Goal: Task Accomplishment & Management: Manage account settings

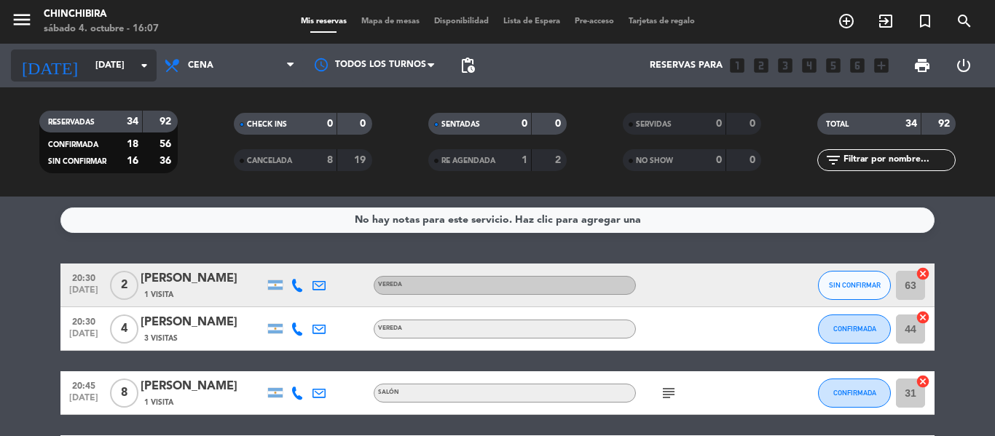
click at [88, 69] on input "[DATE]" at bounding box center [149, 65] width 123 height 25
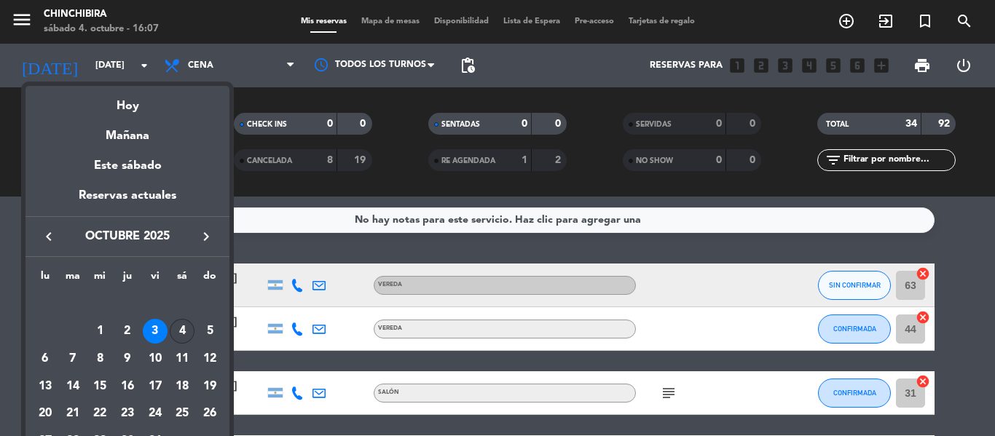
click at [174, 342] on td "4" at bounding box center [183, 332] width 28 height 28
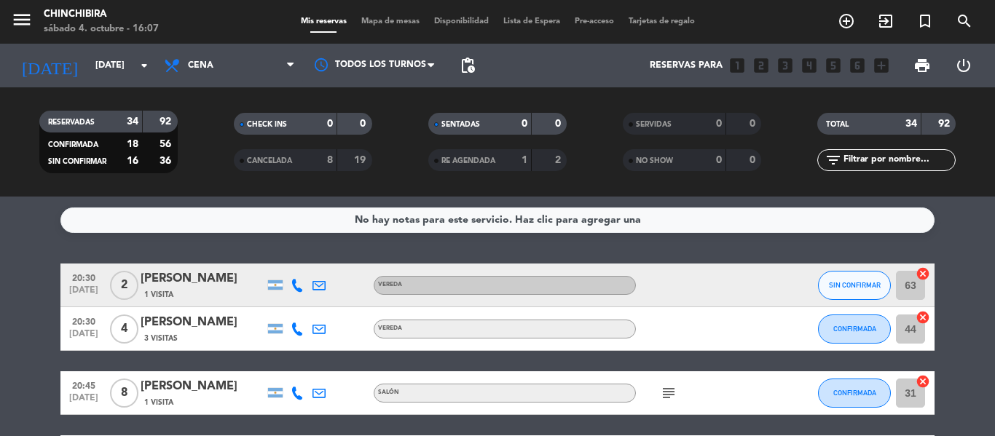
type input "[DATE]"
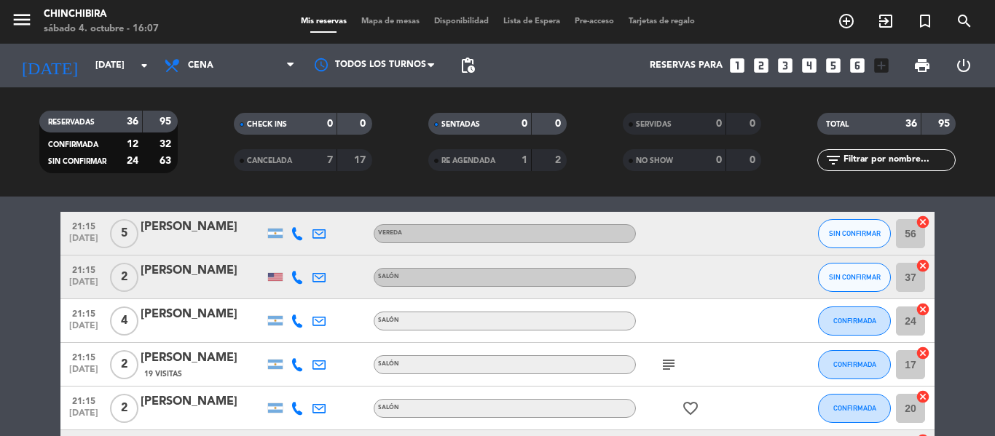
scroll to position [510, 0]
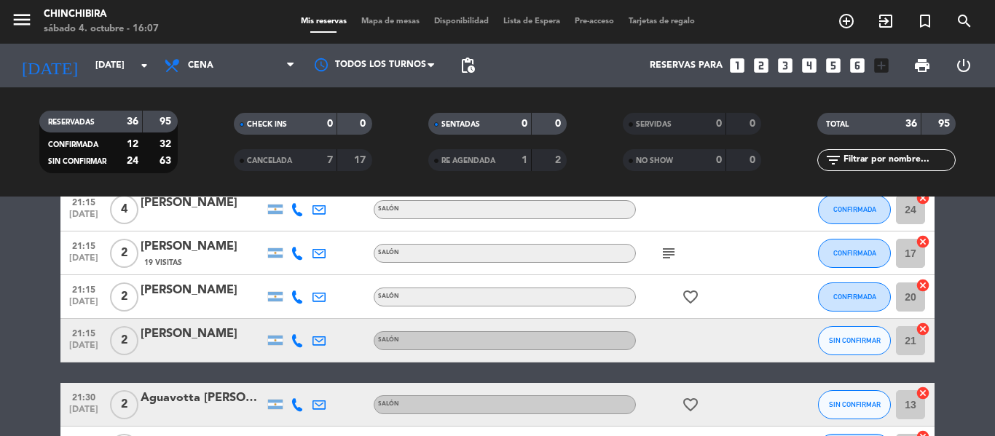
click at [665, 264] on div "subject" at bounding box center [701, 253] width 131 height 43
click at [672, 253] on icon "subject" at bounding box center [668, 253] width 17 height 17
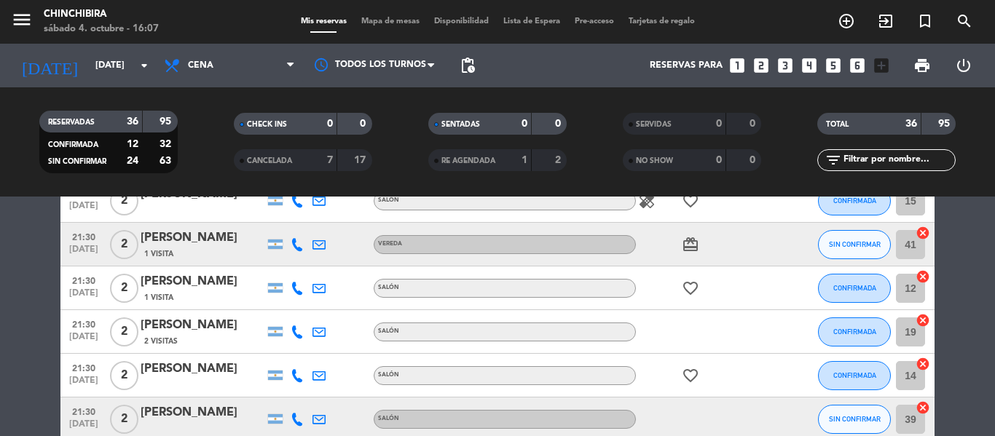
scroll to position [655, 0]
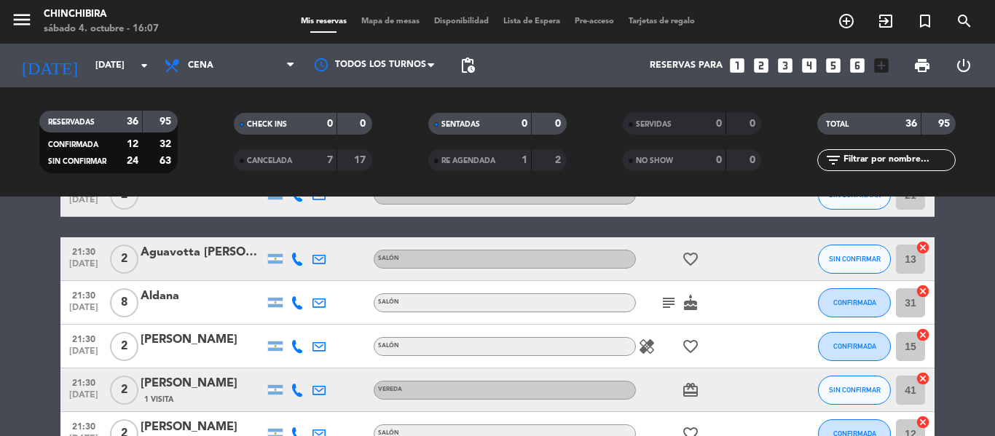
click at [666, 305] on icon "subject" at bounding box center [668, 302] width 17 height 17
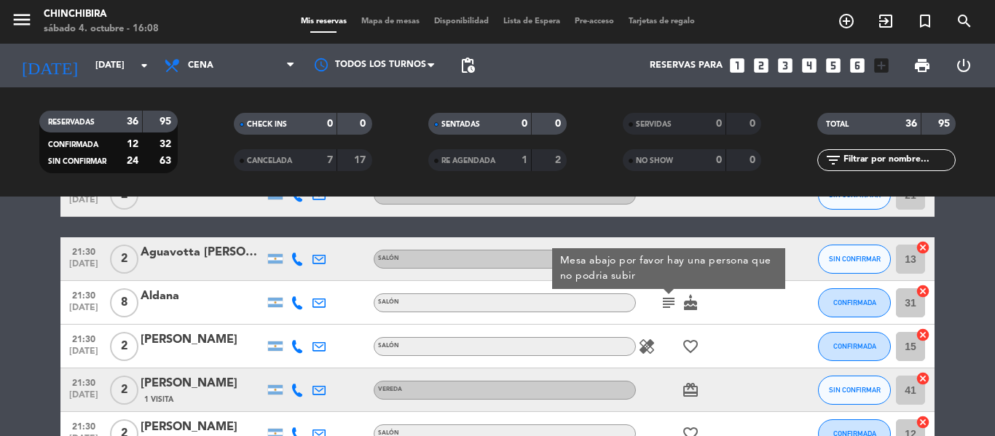
click at [645, 346] on icon "healing" at bounding box center [646, 346] width 17 height 17
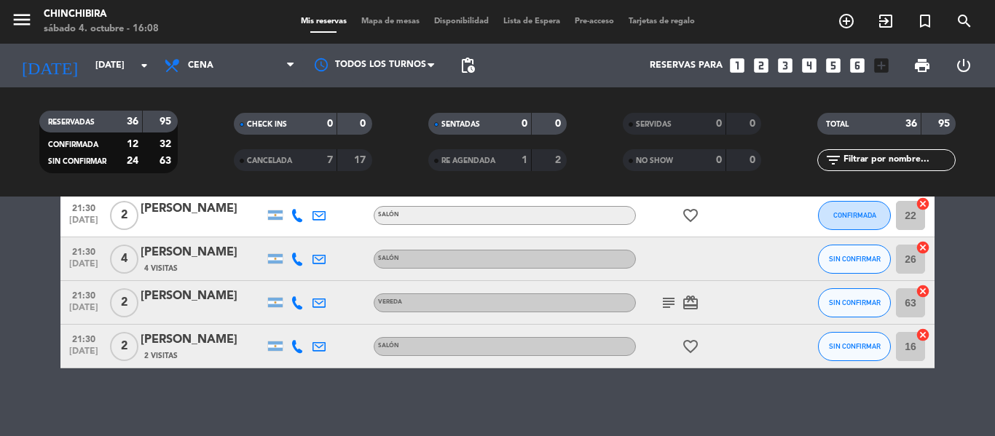
scroll to position [1535, 0]
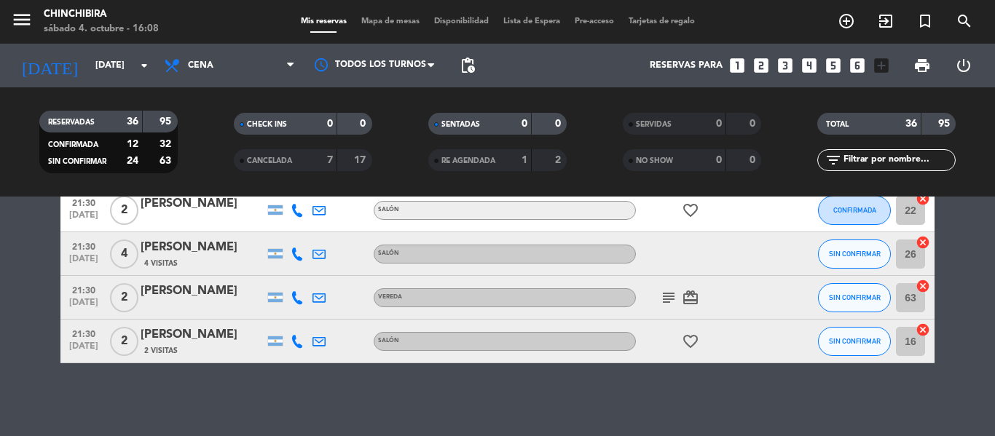
click at [674, 289] on icon "subject" at bounding box center [668, 297] width 17 height 17
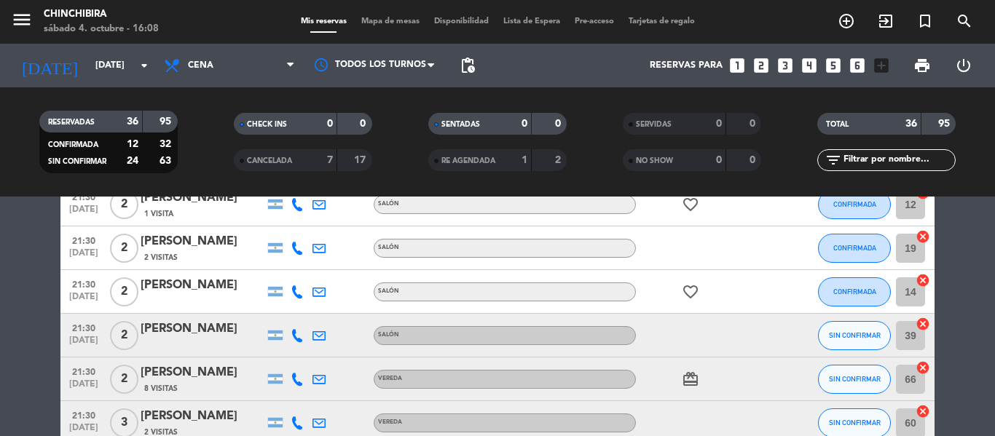
scroll to position [806, 0]
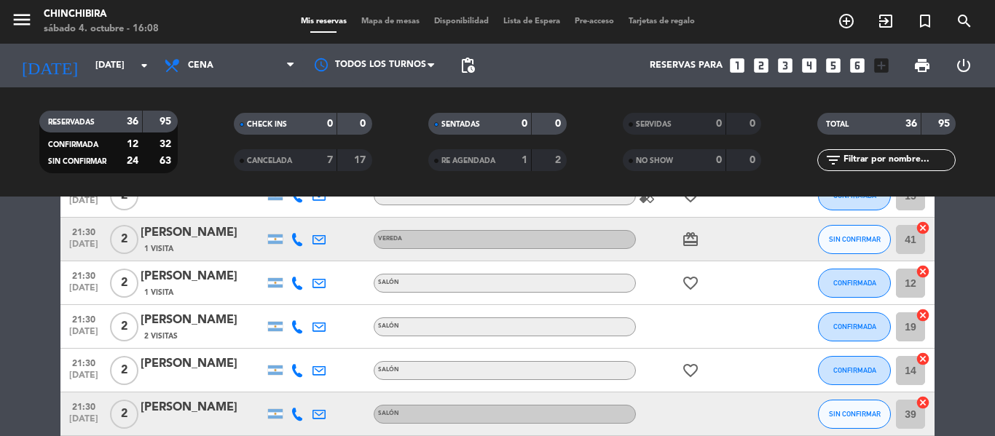
click at [668, 47] on div "Reservas para looks_one looks_two looks_3 looks_4 looks_5 looks_6 add_box" at bounding box center [689, 66] width 414 height 44
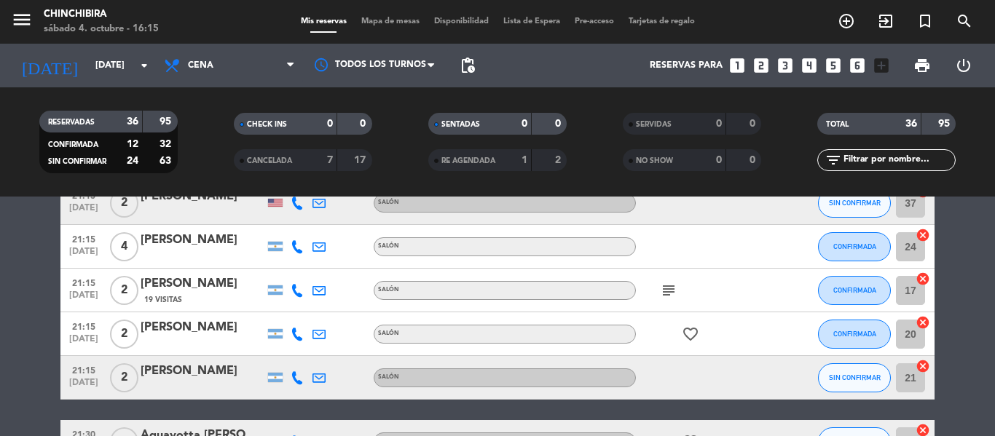
scroll to position [510, 0]
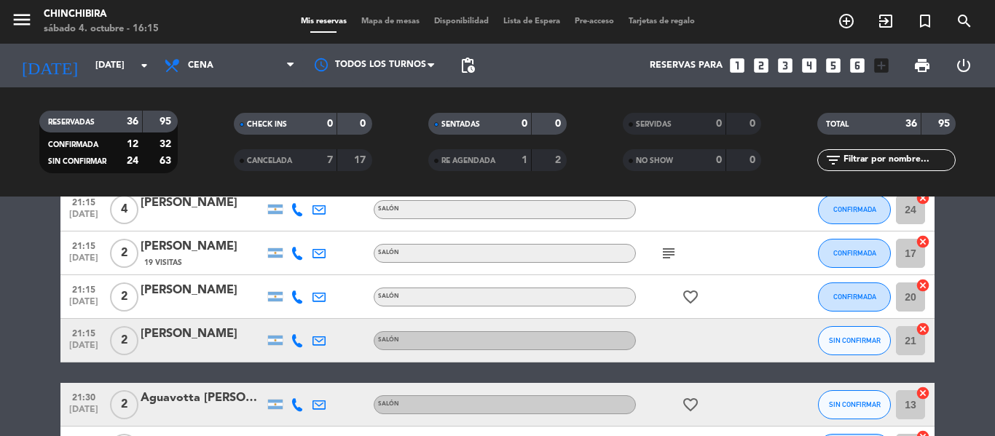
click at [669, 256] on icon "subject" at bounding box center [668, 253] width 17 height 17
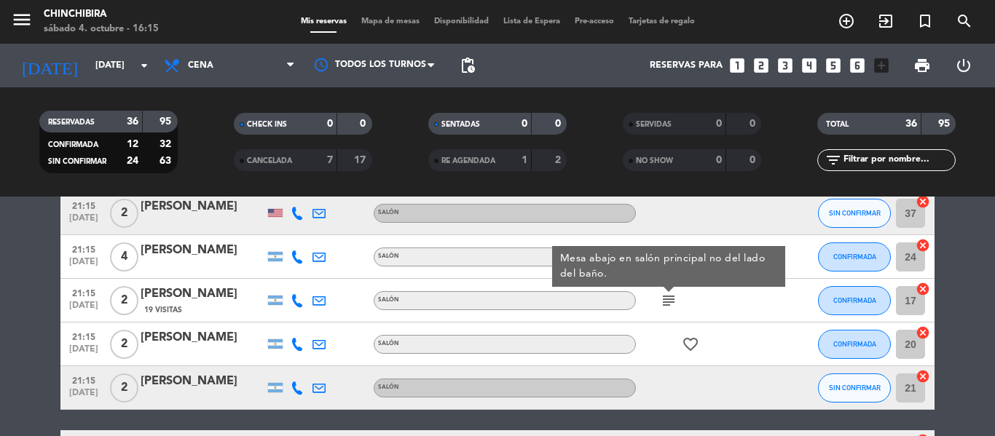
scroll to position [437, 0]
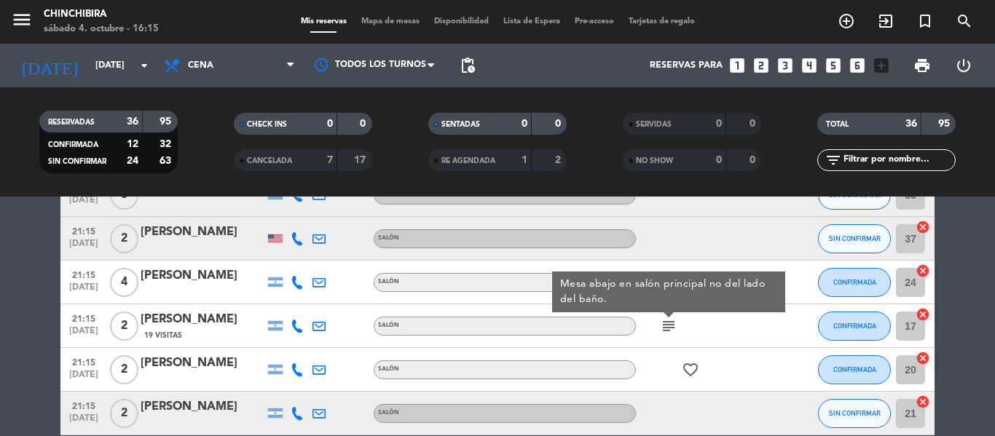
click at [666, 323] on icon "subject" at bounding box center [668, 326] width 17 height 17
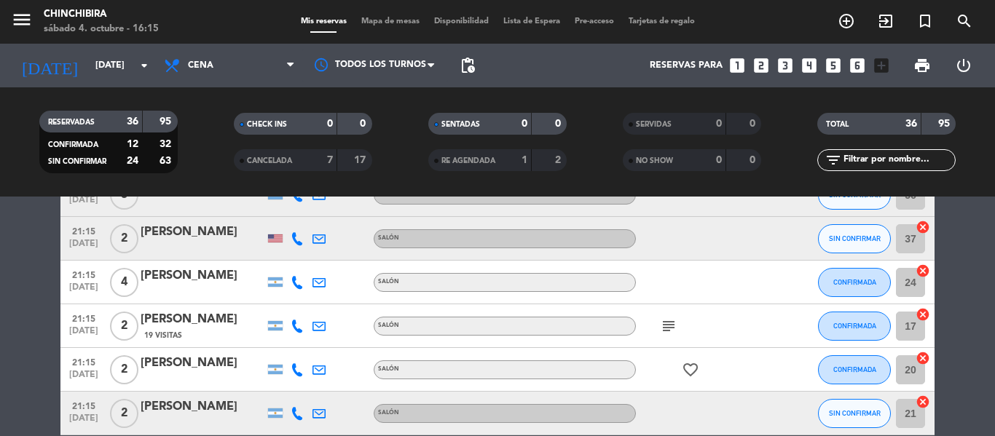
click at [538, 23] on span "Lista de Espera" at bounding box center [531, 21] width 71 height 8
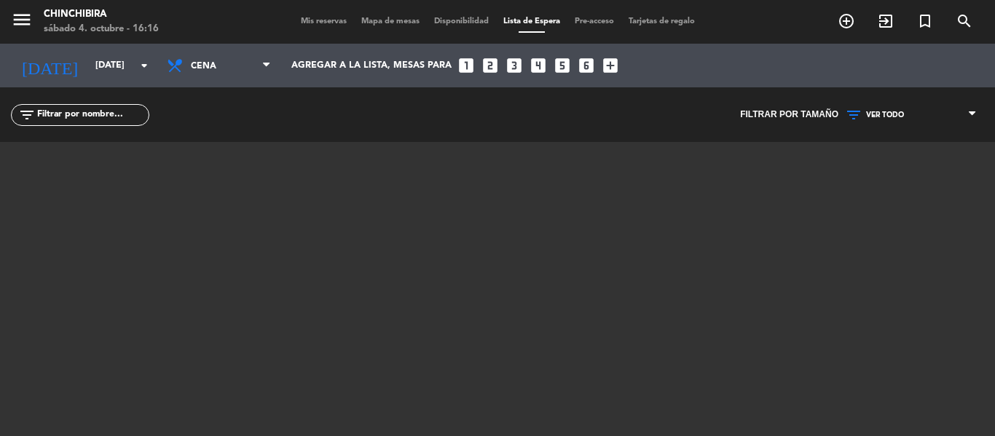
click at [322, 20] on span "Mis reservas" at bounding box center [324, 21] width 60 height 8
